Goal: Information Seeking & Learning: Learn about a topic

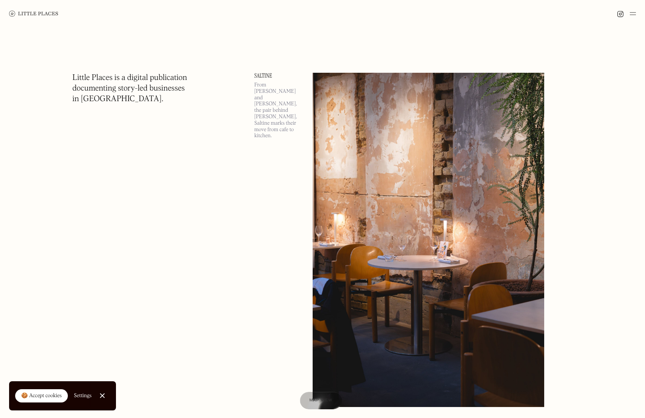
click at [320, 400] on span "Map view" at bounding box center [320, 400] width 23 height 5
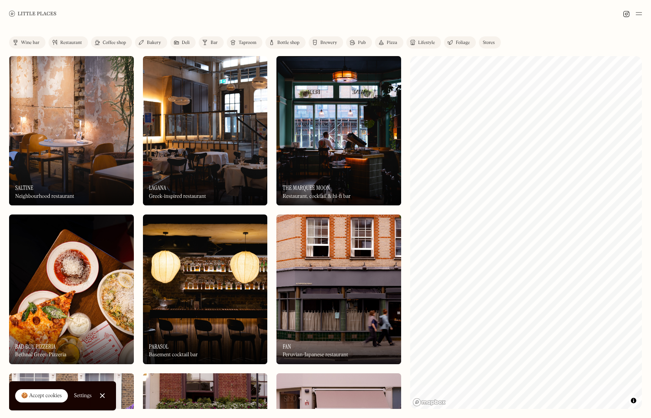
click at [212, 42] on div "Bar" at bounding box center [213, 43] width 7 height 5
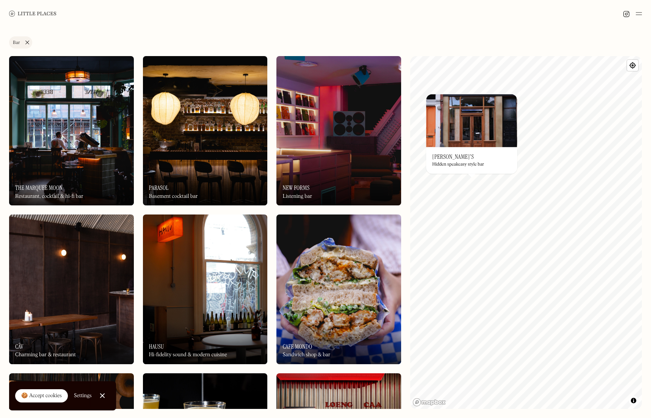
click at [451, 143] on img at bounding box center [471, 120] width 91 height 53
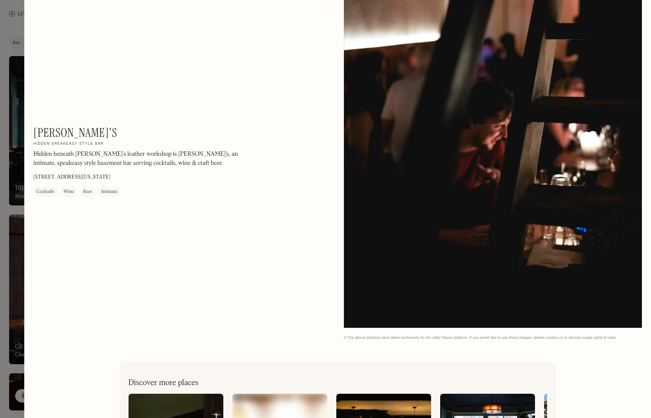
scroll to position [1301, 0]
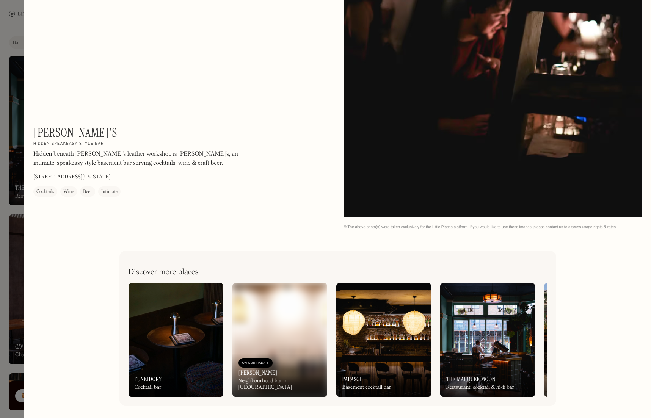
click at [506, 304] on img at bounding box center [487, 340] width 95 height 114
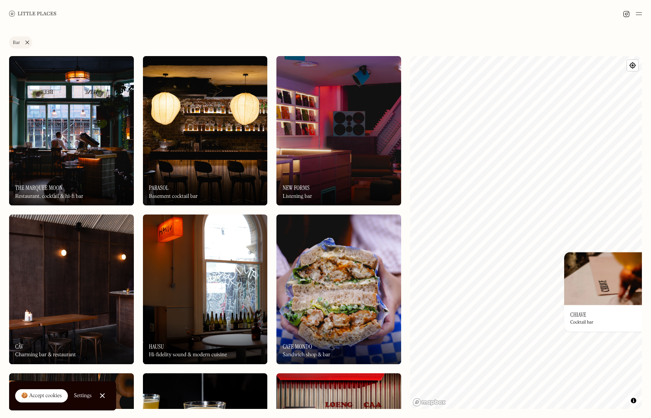
click at [634, 302] on div "© Mapbox © OpenStreetMap Improve this map On Our Radar Chiave Cocktail bar ×" at bounding box center [526, 232] width 232 height 353
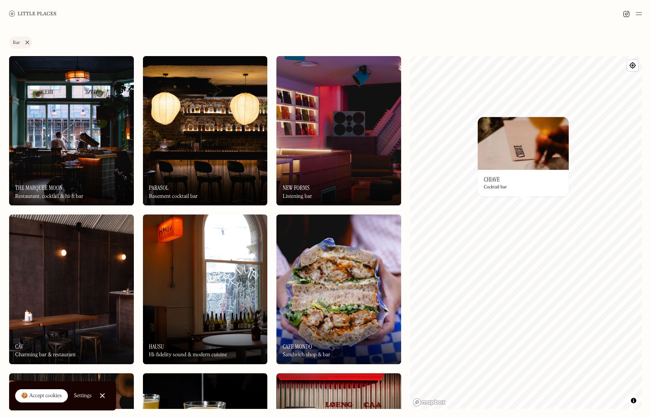
click at [512, 169] on img at bounding box center [523, 143] width 91 height 53
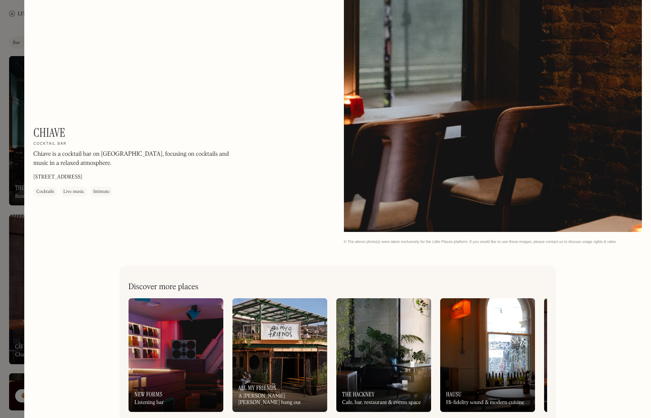
scroll to position [922, 0]
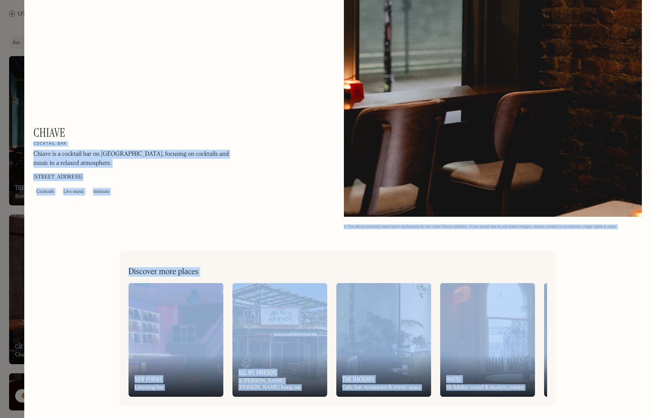
drag, startPoint x: 68, startPoint y: 132, endPoint x: 59, endPoint y: 138, distance: 10.4
click at [24, 131] on div "Chiave On Our Radar Cocktail bar Chiave is a cocktail bar on Redchurch Street, …" at bounding box center [325, 209] width 651 height 418
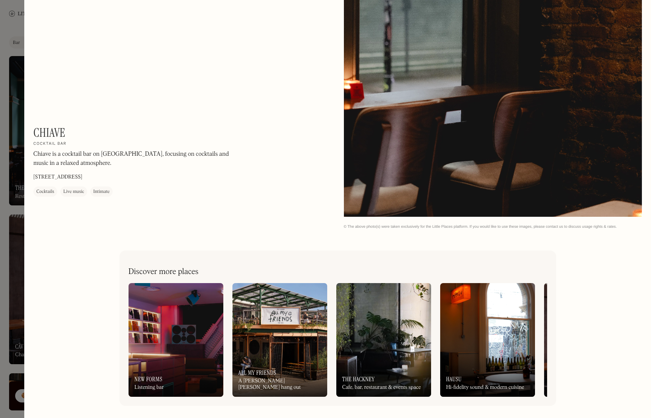
click at [67, 138] on div "Chiave On Our Radar Cocktail bar Chiave is a cocktail bar on Redchurch Street, …" at bounding box center [135, 160] width 205 height 71
drag, startPoint x: 70, startPoint y: 142, endPoint x: 36, endPoint y: 131, distance: 35.7
click at [36, 131] on div "Chiave On Our Radar Cocktail bar Chiave is a cocktail bar on Redchurch Street, …" at bounding box center [135, 160] width 205 height 71
copy div "Chiave On Our Radar Cocktail bar"
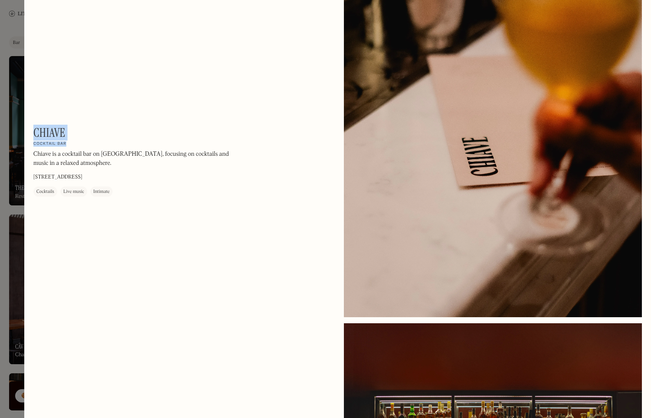
scroll to position [0, 0]
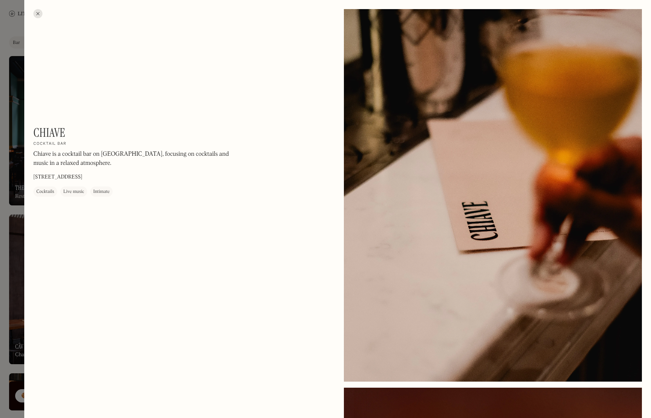
click at [38, 11] on div at bounding box center [37, 13] width 9 height 9
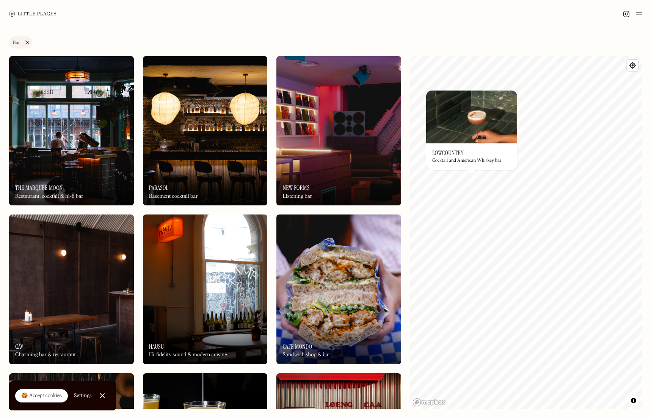
click at [481, 136] on img at bounding box center [471, 116] width 91 height 53
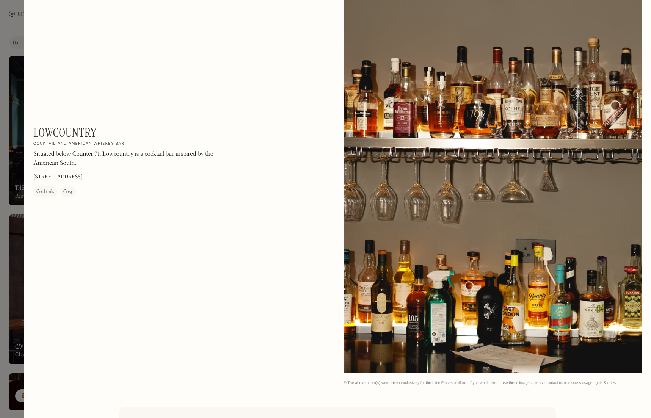
scroll to position [922, 0]
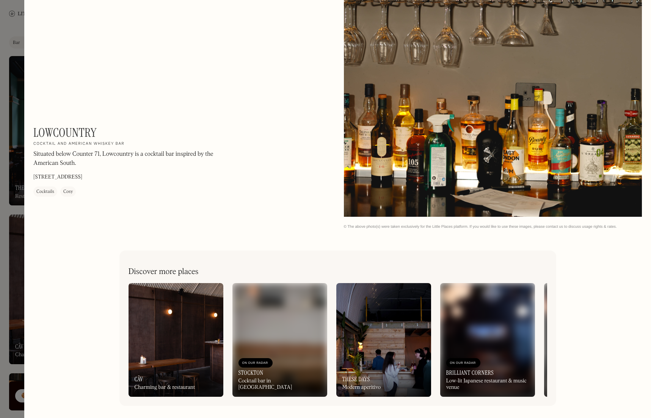
click at [15, 112] on div at bounding box center [325, 209] width 651 height 418
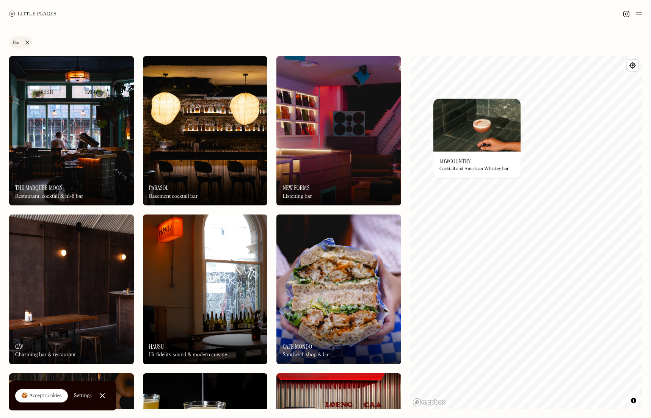
click at [459, 188] on div "© Mapbox © OpenStreetMap Improve this map On Our Radar Lowcountry Cocktail and …" at bounding box center [526, 232] width 232 height 353
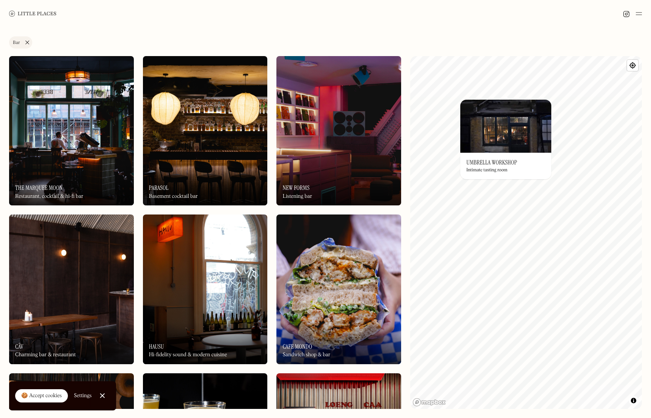
click at [491, 134] on img at bounding box center [505, 126] width 91 height 53
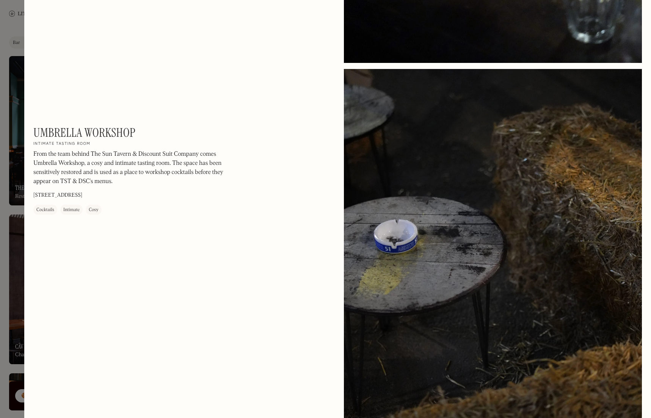
scroll to position [708, 0]
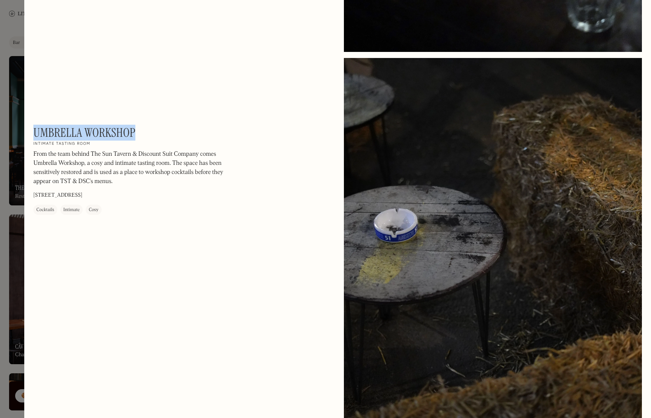
drag, startPoint x: 137, startPoint y: 137, endPoint x: 34, endPoint y: 134, distance: 103.2
click at [34, 134] on div "Umbrella Workshop On Our Radar Intimate tasting room From the team behind The S…" at bounding box center [135, 169] width 205 height 89
copy h1 "Umbrella Workshop"
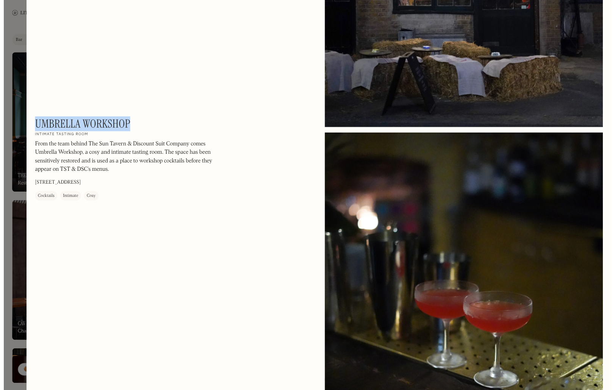
scroll to position [92, 0]
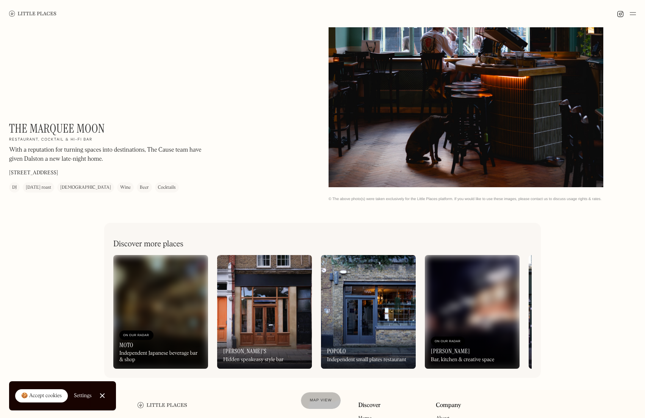
scroll to position [290, 0]
